Goal: Task Accomplishment & Management: Use online tool/utility

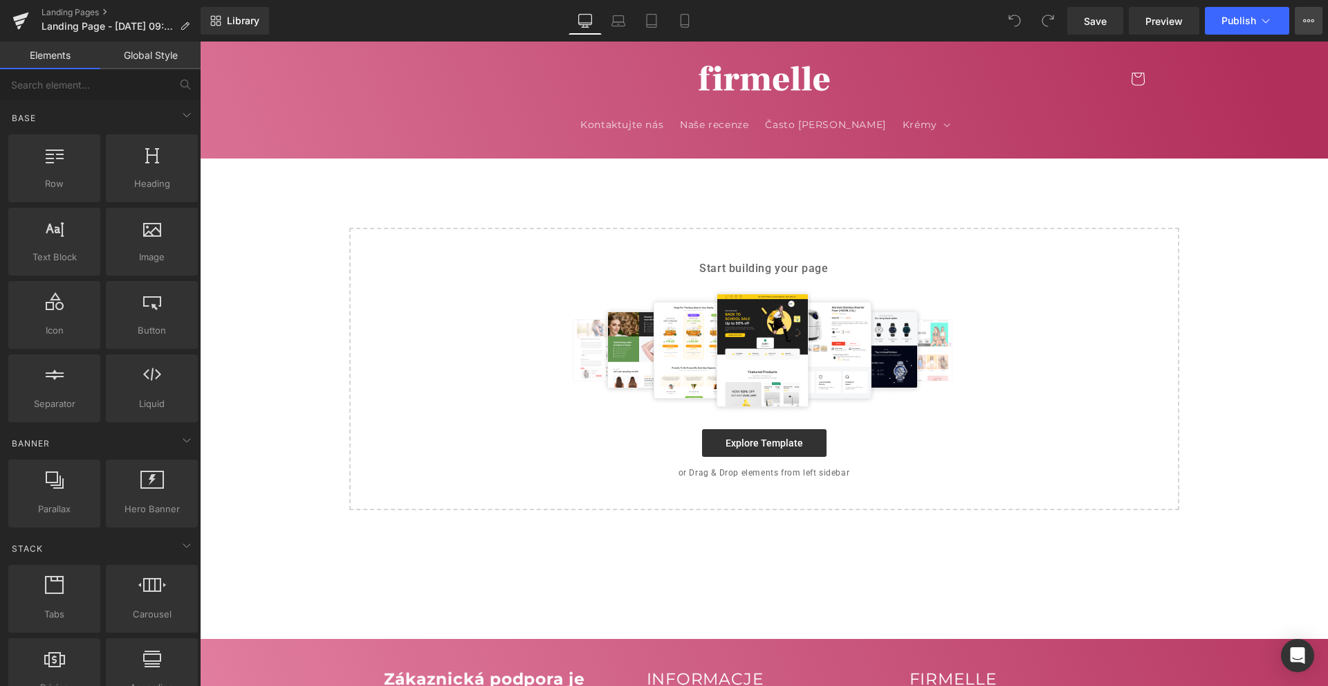
click at [1312, 13] on button "View Live Page View with current Template Save Template to Library Schedule Pub…" at bounding box center [1309, 21] width 28 height 28
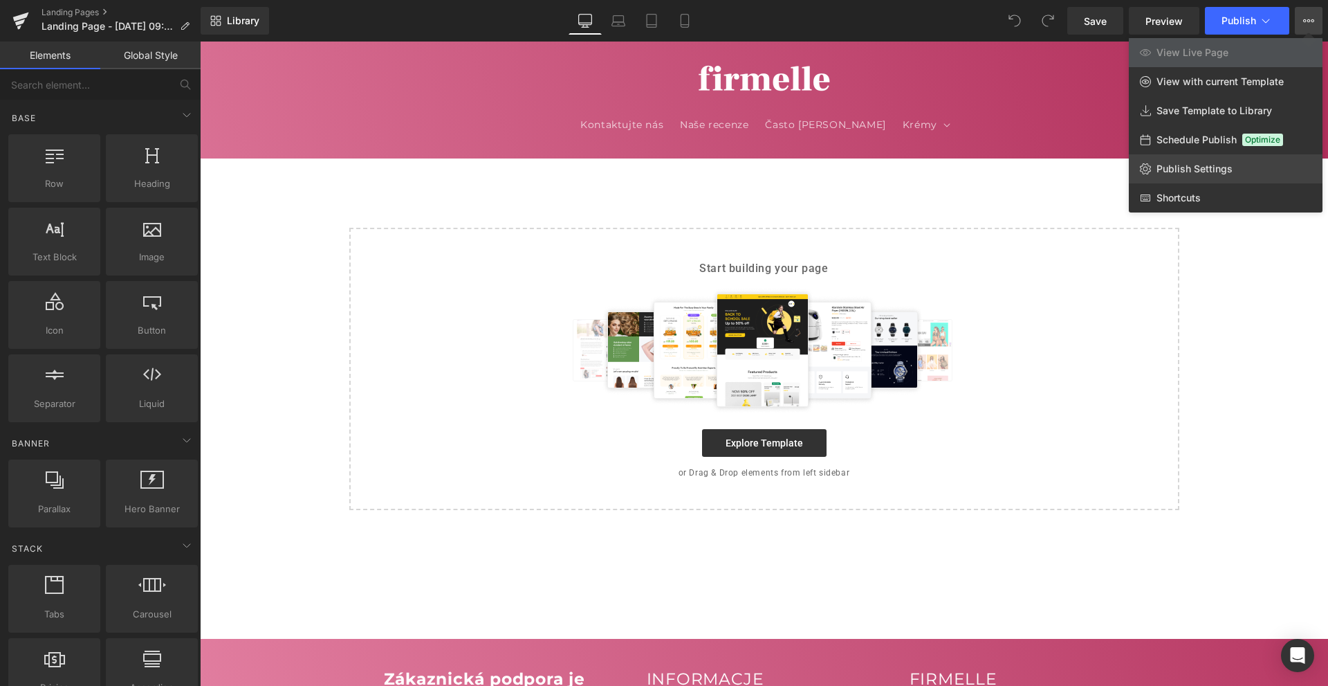
click at [1193, 170] on span "Publish Settings" at bounding box center [1195, 169] width 76 height 12
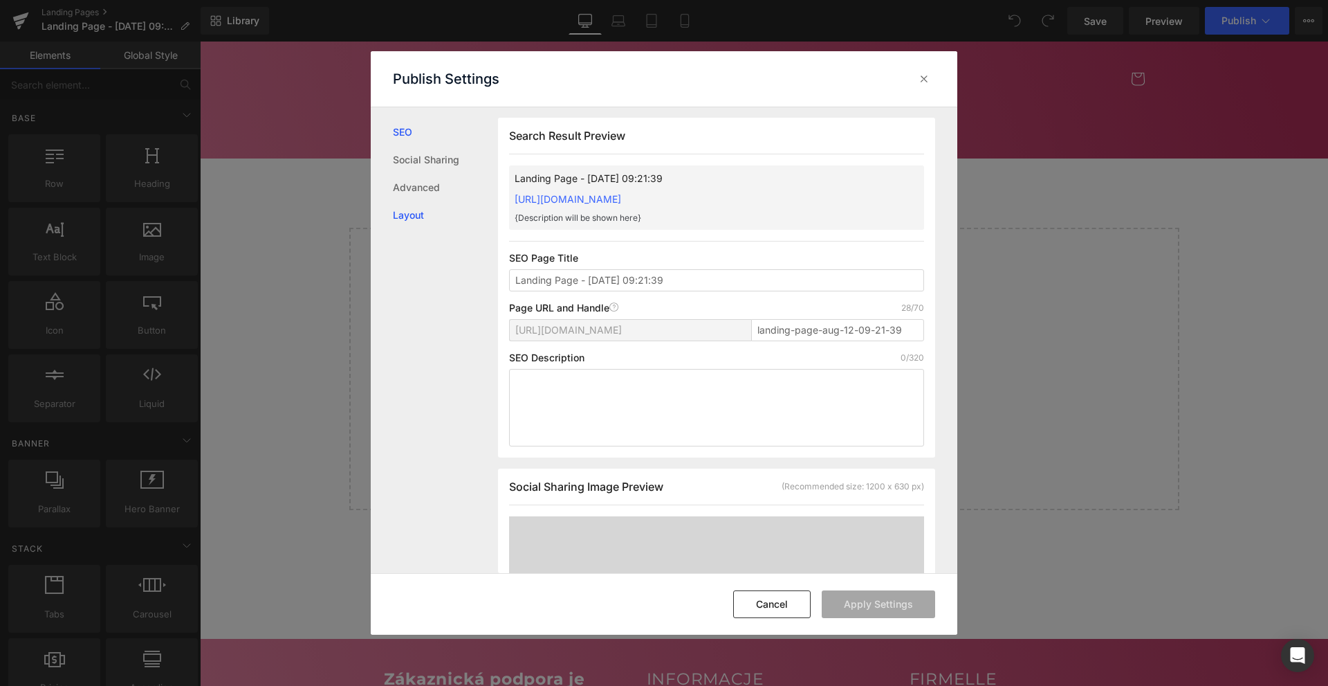
click at [439, 203] on link "Layout" at bounding box center [445, 215] width 105 height 28
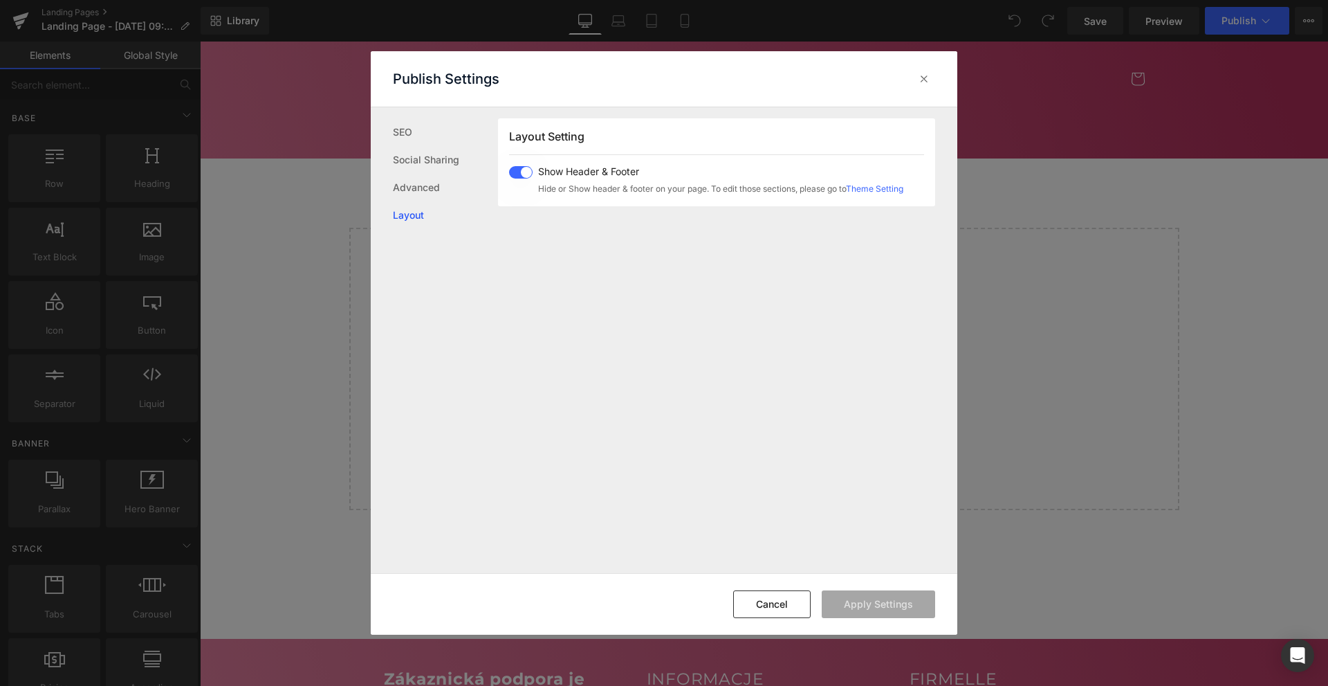
click at [525, 172] on span at bounding box center [521, 172] width 24 height 12
click at [875, 591] on button "Apply Settings" at bounding box center [878, 604] width 113 height 28
click at [641, 424] on div "Search Result Preview Landing Page - [DATE] 09:21:39 [URL][DOMAIN_NAME] {Descri…" at bounding box center [727, 340] width 459 height 466
click at [924, 77] on icon at bounding box center [924, 79] width 14 height 14
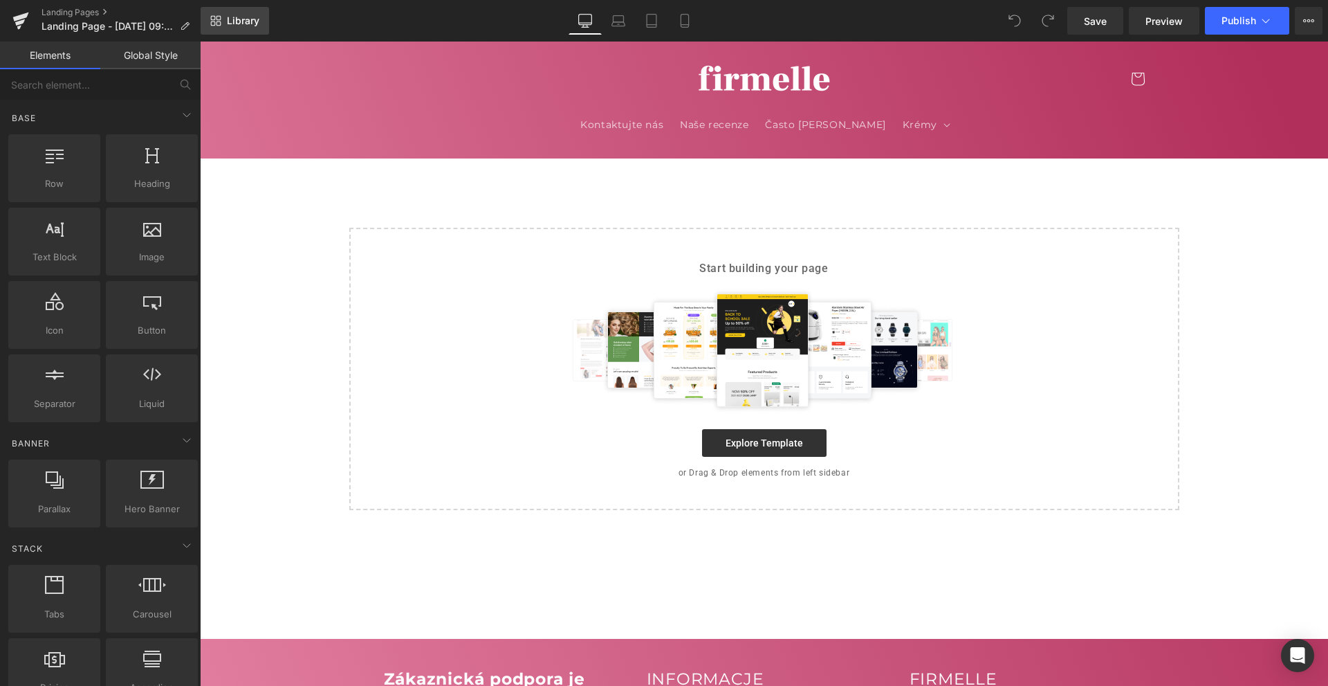
click at [262, 24] on link "Library" at bounding box center [235, 21] width 68 height 28
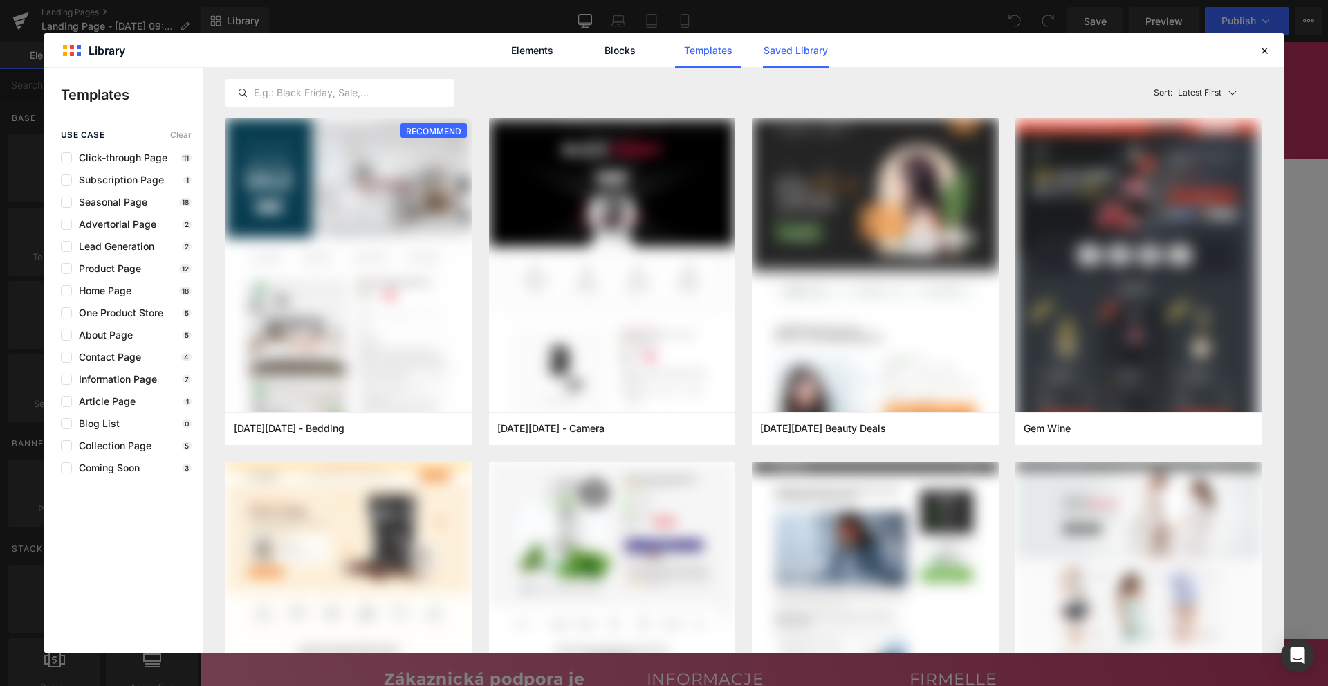
click at [779, 47] on link "Saved Library" at bounding box center [796, 50] width 66 height 35
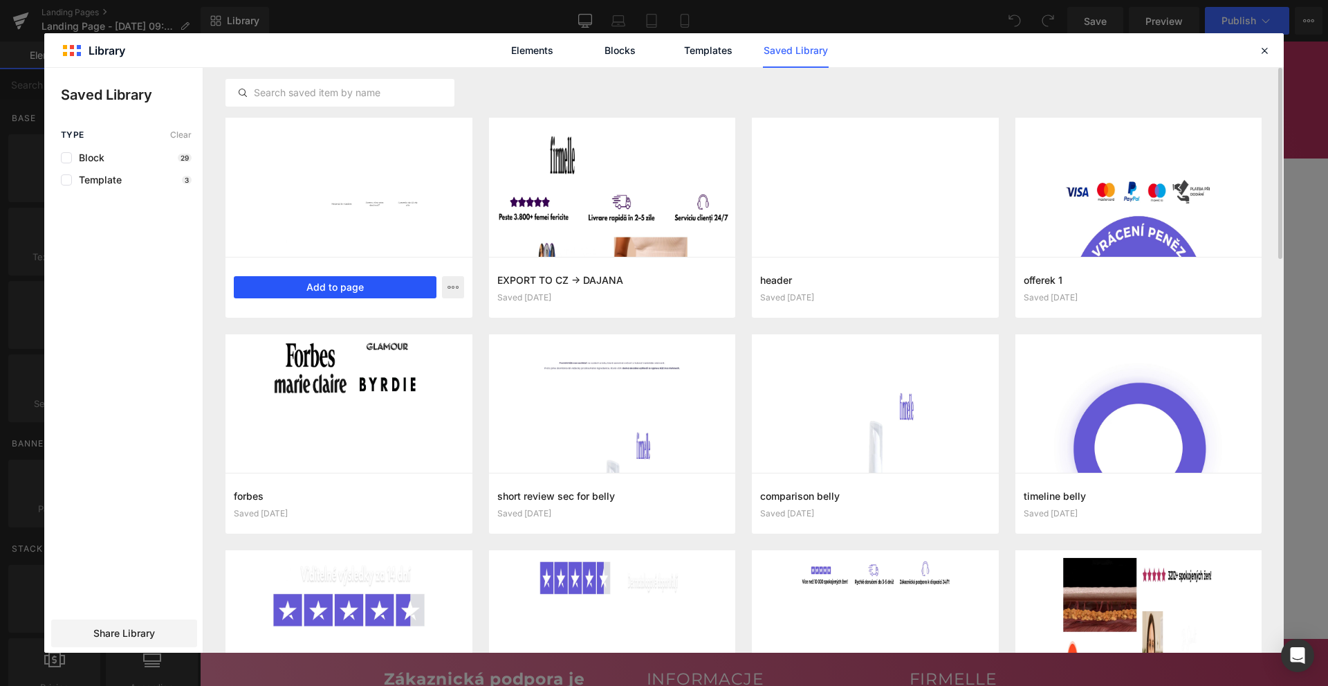
click at [387, 291] on button "Add to page" at bounding box center [335, 287] width 203 height 22
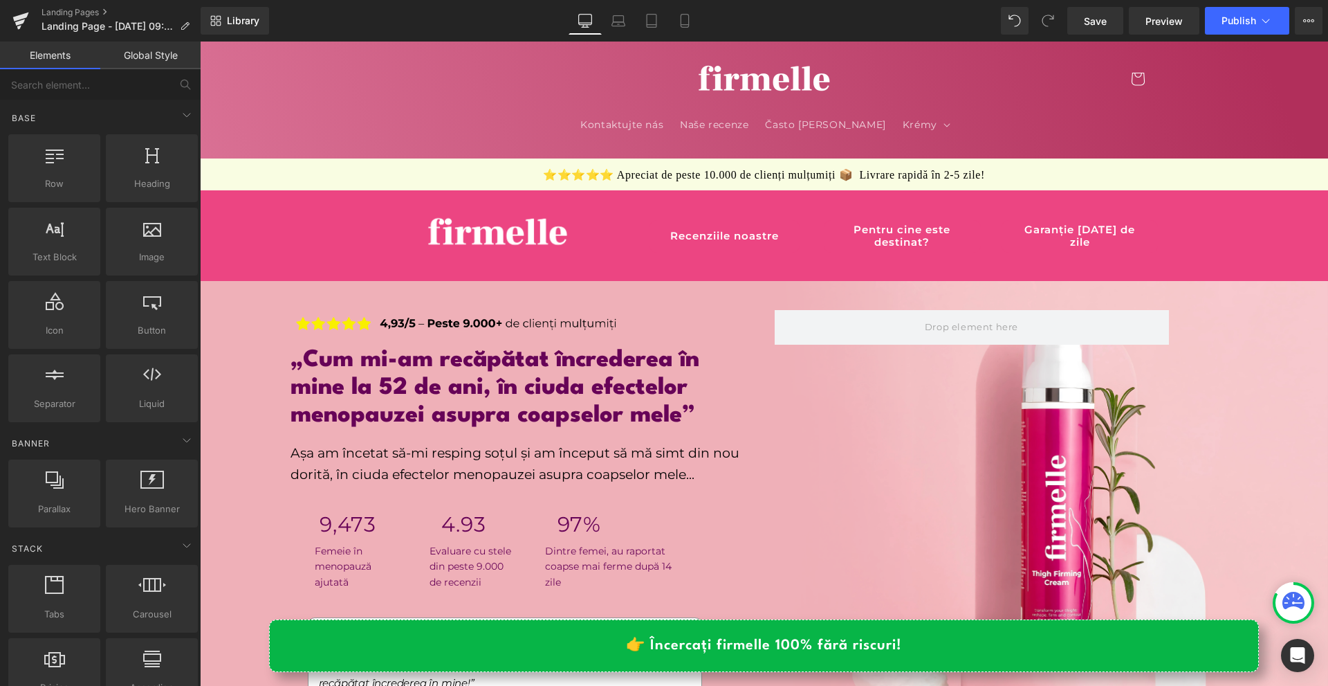
click at [1293, 26] on div "Save Preview Publish Scheduled View Live Page View with current Template Save T…" at bounding box center [1195, 21] width 266 height 28
click at [1302, 20] on button "View Live Page View with current Template Save Template to Library Schedule Pub…" at bounding box center [1309, 21] width 28 height 28
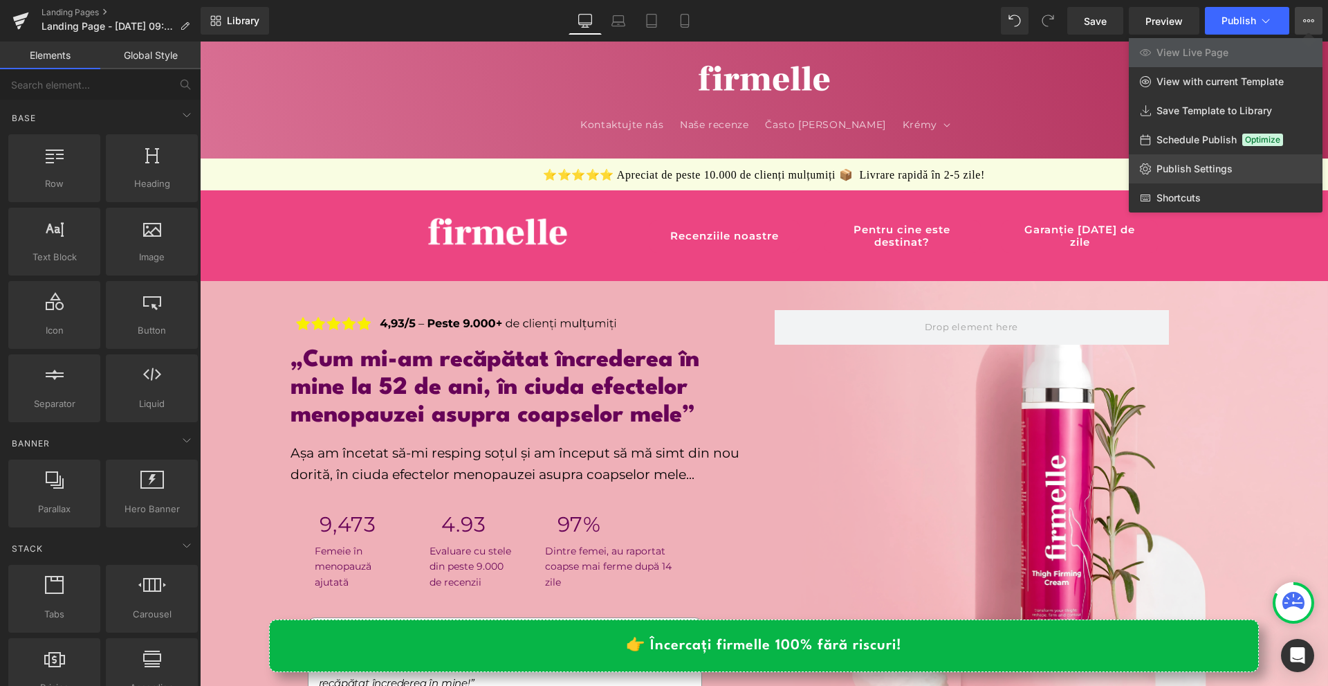
click at [1223, 165] on span "Publish Settings" at bounding box center [1195, 169] width 76 height 12
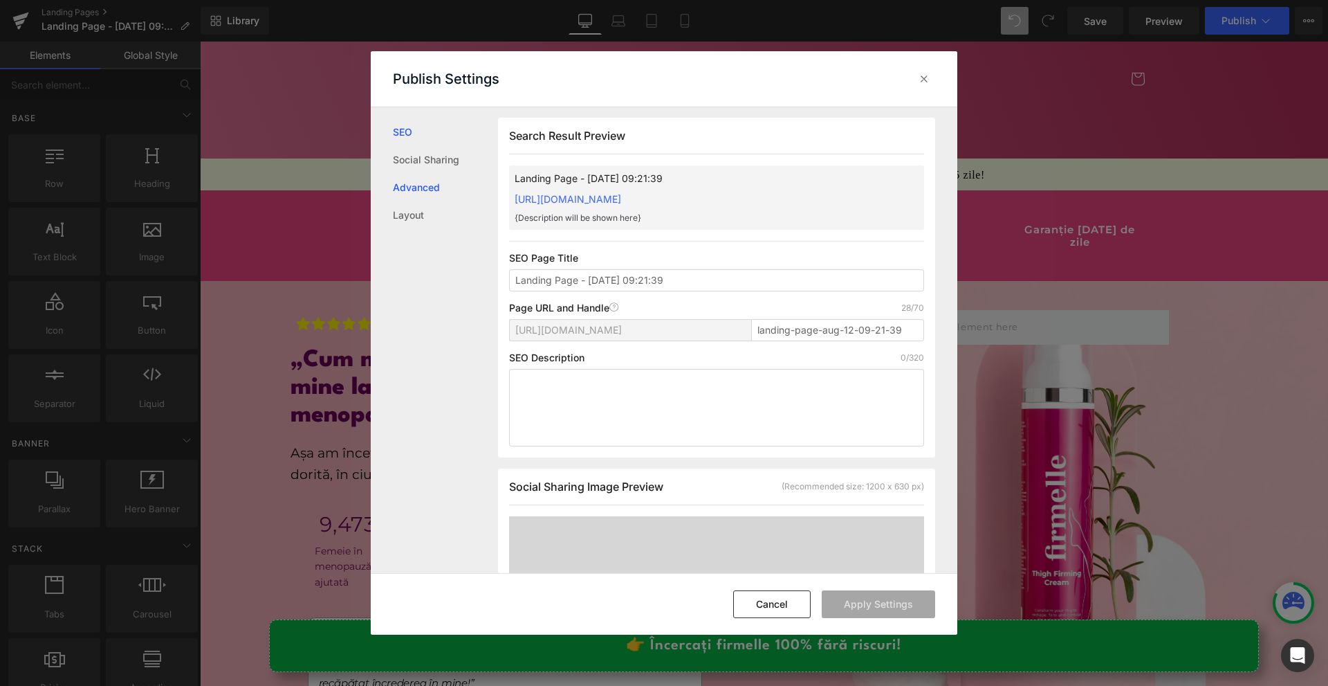
click at [426, 177] on link "Advanced" at bounding box center [445, 188] width 105 height 28
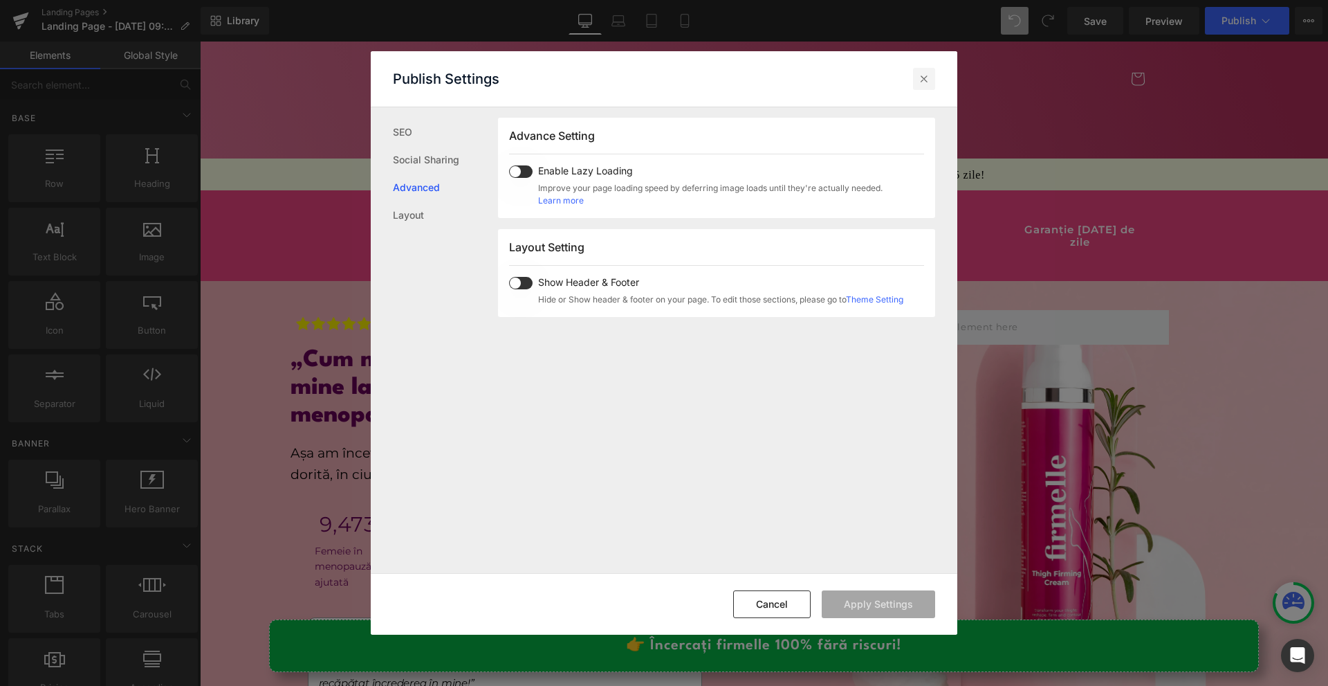
click at [933, 82] on div at bounding box center [924, 79] width 22 height 22
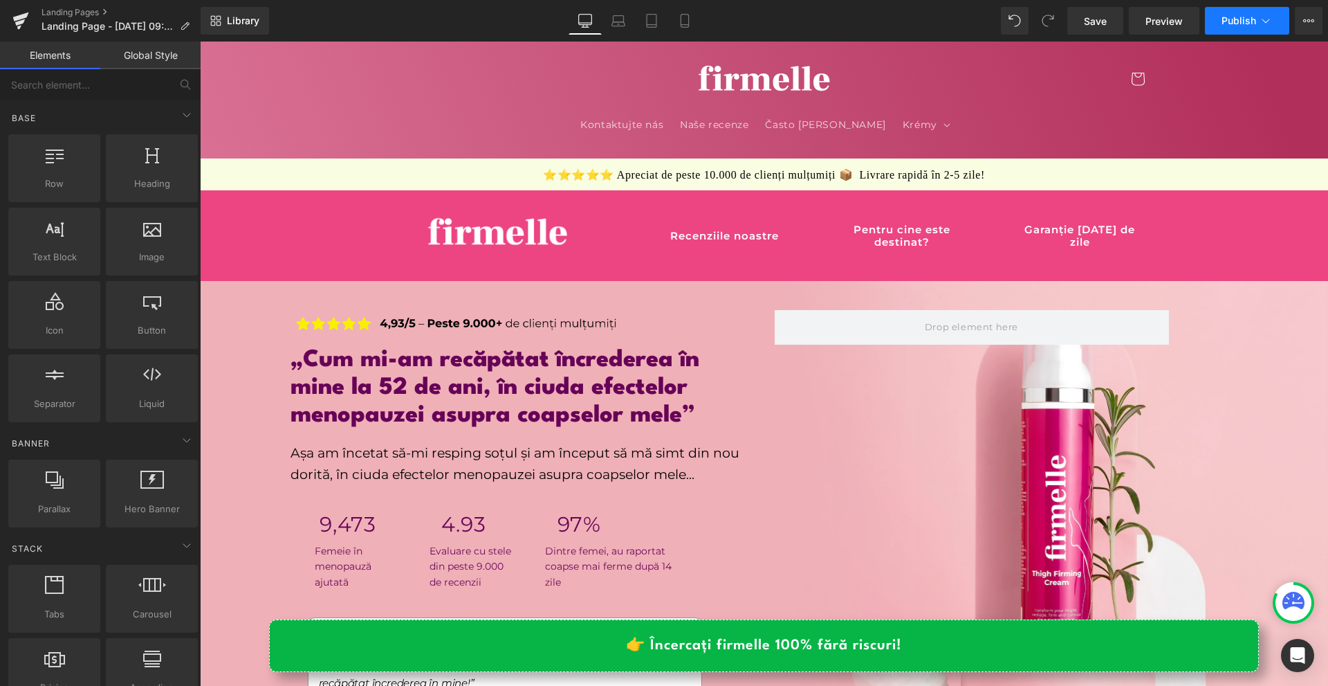
click at [1252, 31] on button "Publish" at bounding box center [1247, 21] width 84 height 28
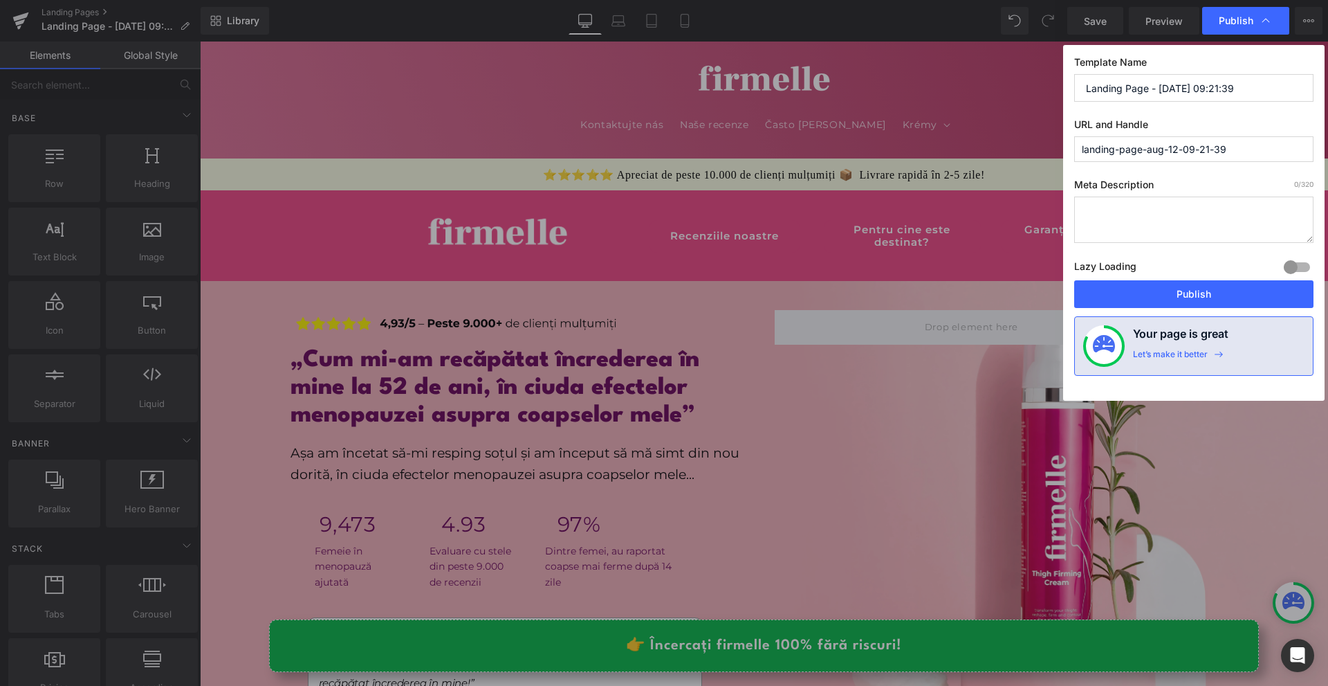
click at [1182, 154] on input "landing-page-aug-12-09-21-39" at bounding box center [1193, 149] width 239 height 26
type input "hormo"
click at [1145, 86] on input "Landing Page - [DATE] 09:21:39" at bounding box center [1193, 88] width 239 height 28
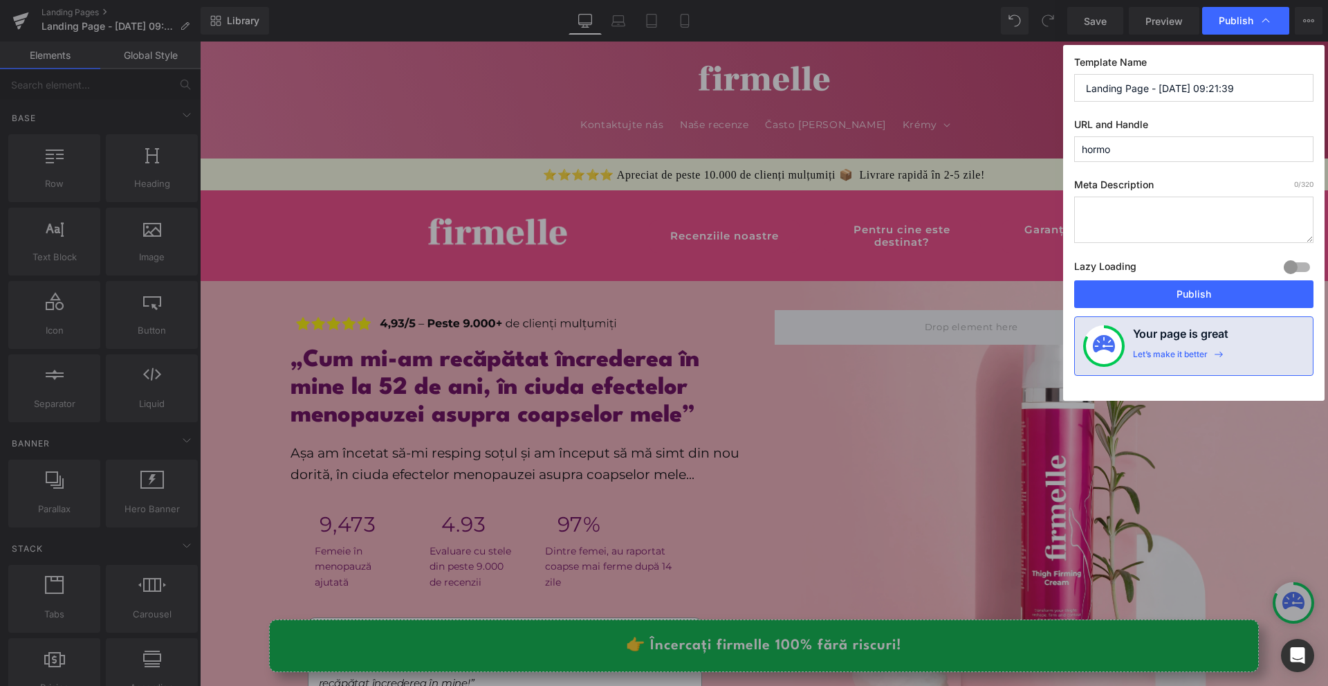
click at [1145, 86] on input "Landing Page - [DATE] 09:21:39" at bounding box center [1193, 88] width 239 height 28
type input "Hormonal [MEDICAL_DATA] - CZ"
click at [1214, 291] on button "Publish" at bounding box center [1193, 294] width 239 height 28
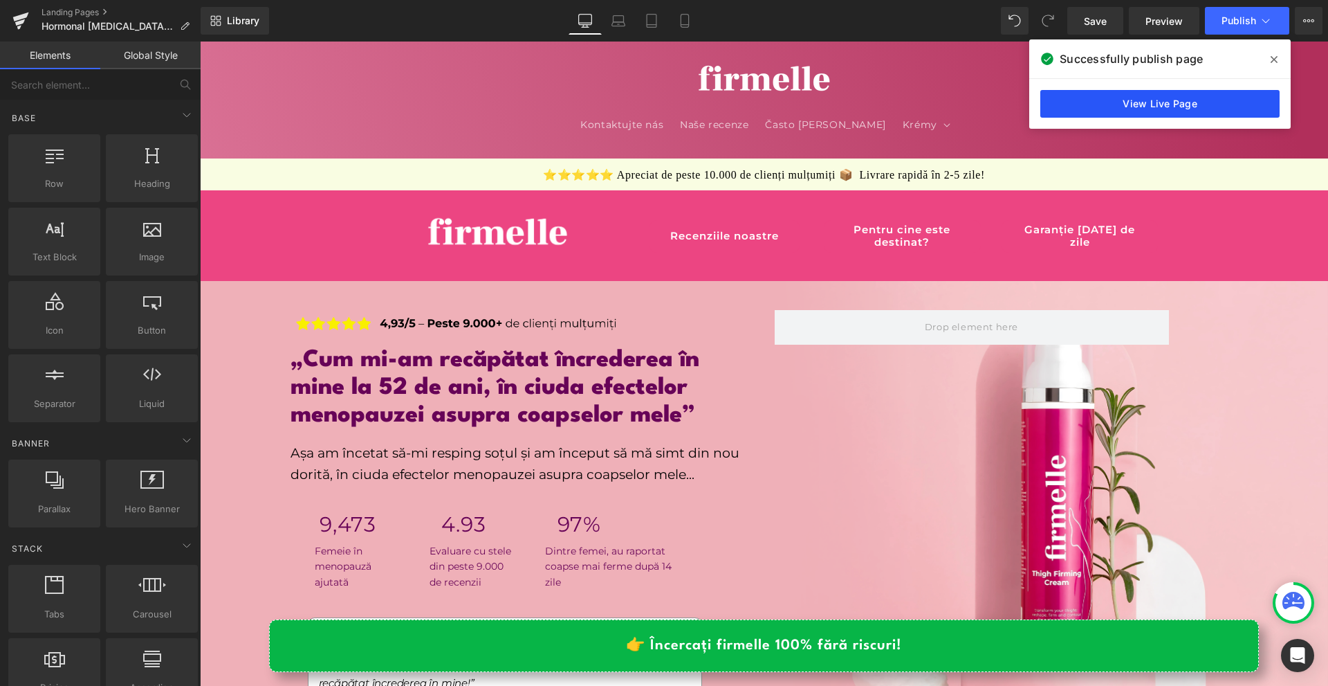
click at [1186, 100] on link "View Live Page" at bounding box center [1159, 104] width 239 height 28
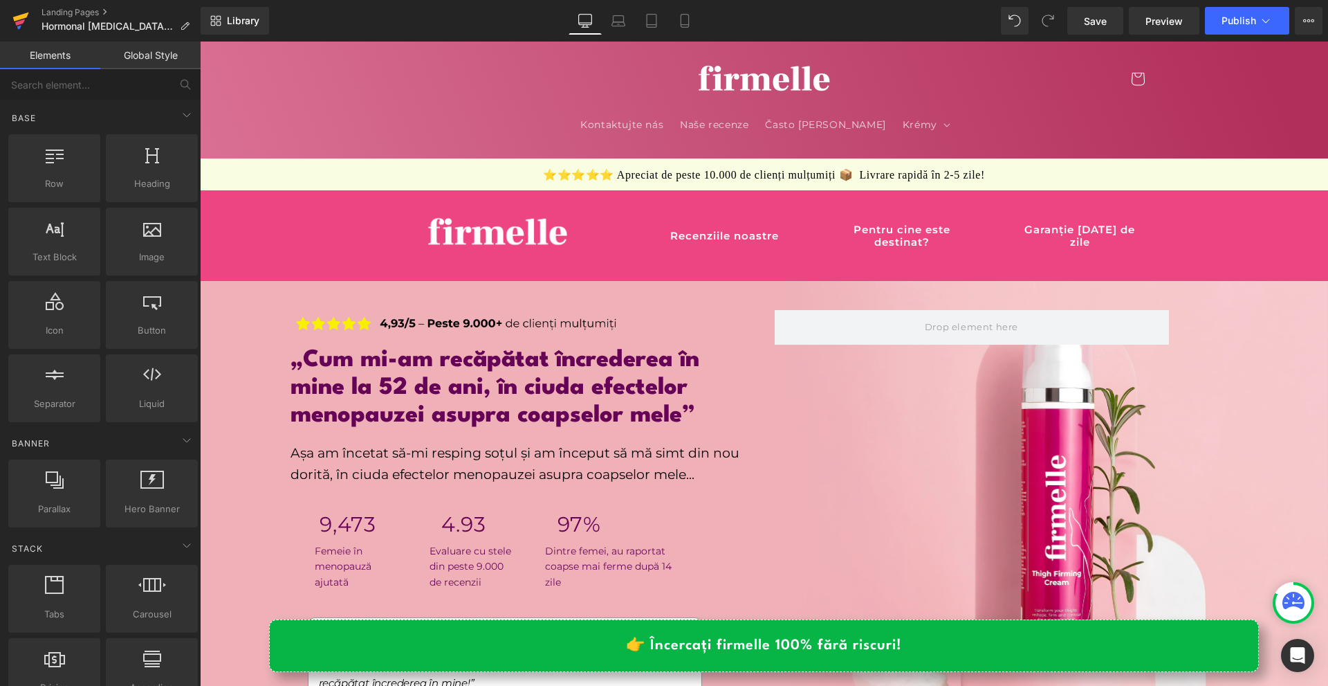
click at [26, 30] on icon at bounding box center [20, 20] width 17 height 35
